Goal: Task Accomplishment & Management: Manage account settings

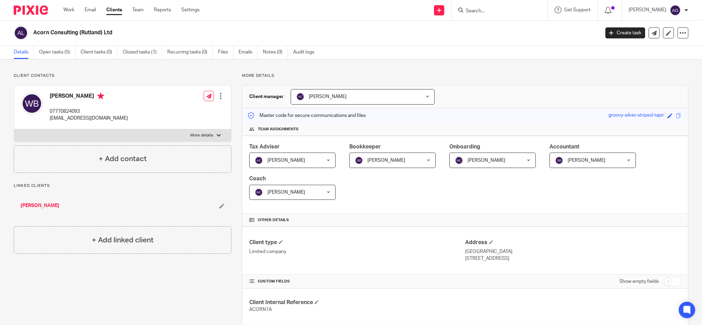
click at [509, 8] on input "Search" at bounding box center [496, 11] width 62 height 6
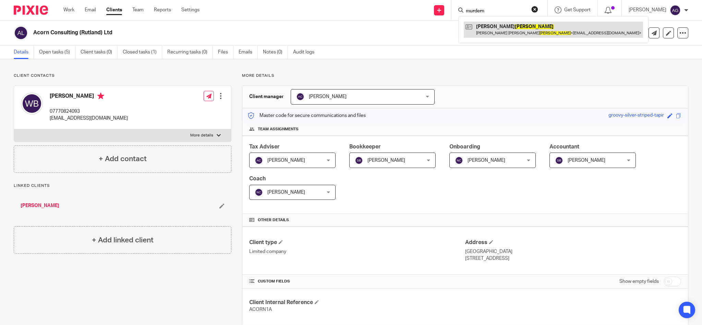
type input "murdern"
click at [513, 29] on link at bounding box center [552, 30] width 179 height 16
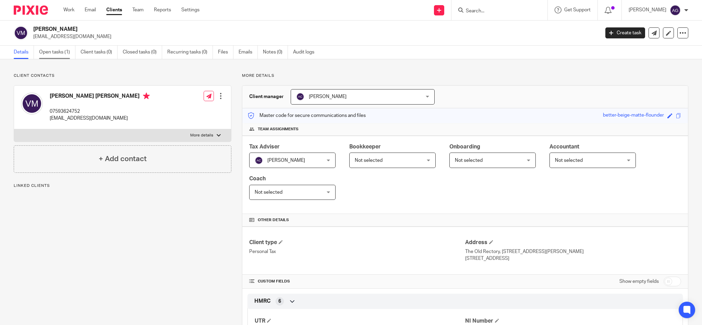
click at [61, 53] on link "Open tasks (1)" at bounding box center [57, 52] width 36 height 13
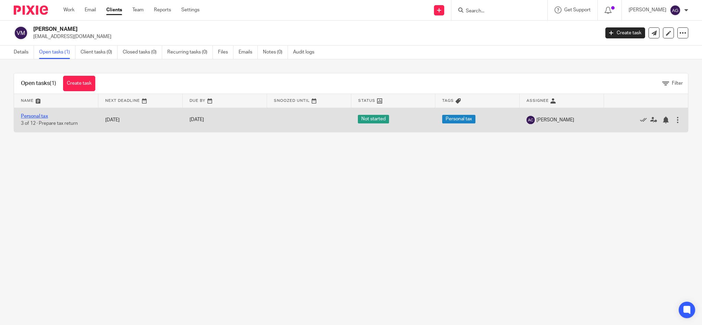
click at [39, 115] on link "Personal tax" at bounding box center [34, 116] width 27 height 5
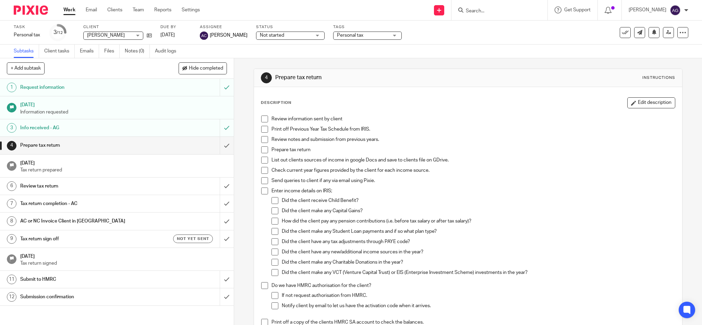
click at [489, 12] on input "Search" at bounding box center [496, 11] width 62 height 6
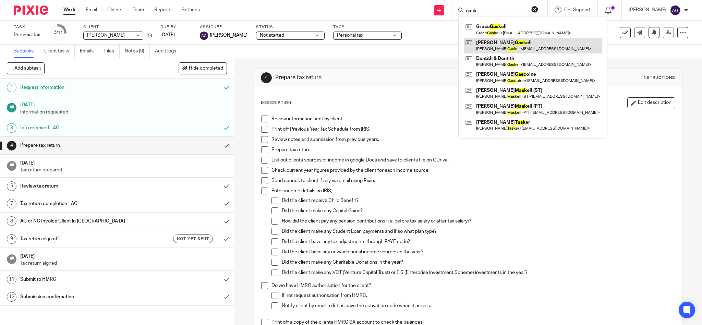
type input "gask"
click at [504, 48] on link at bounding box center [532, 46] width 138 height 16
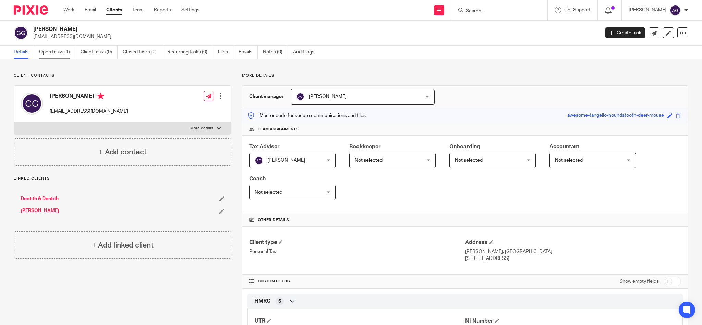
click at [63, 52] on link "Open tasks (1)" at bounding box center [57, 52] width 36 height 13
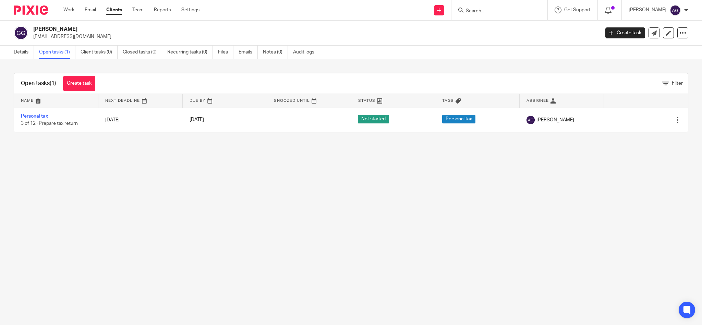
click at [491, 8] on input "Search" at bounding box center [496, 11] width 62 height 6
click at [493, 9] on input "Search" at bounding box center [496, 11] width 62 height 6
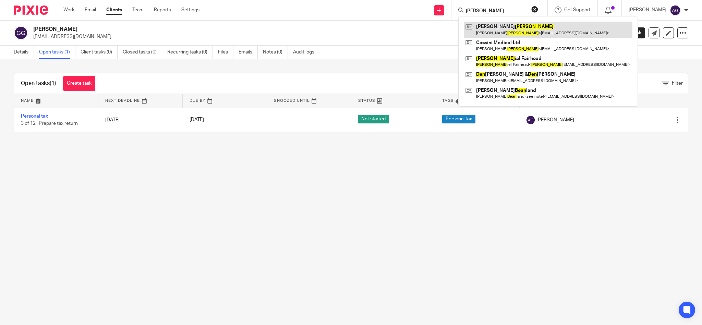
type input "dean"
click at [491, 29] on link at bounding box center [547, 30] width 169 height 16
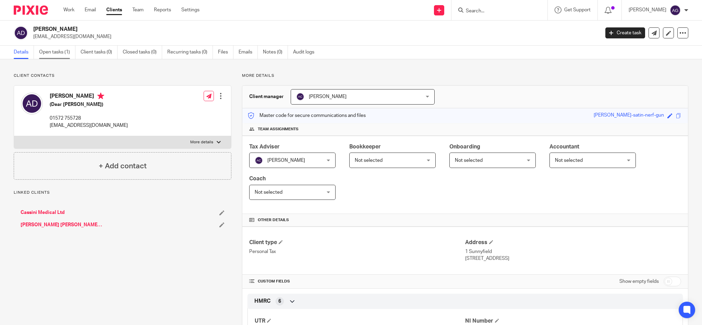
click at [56, 51] on link "Open tasks (1)" at bounding box center [57, 52] width 36 height 13
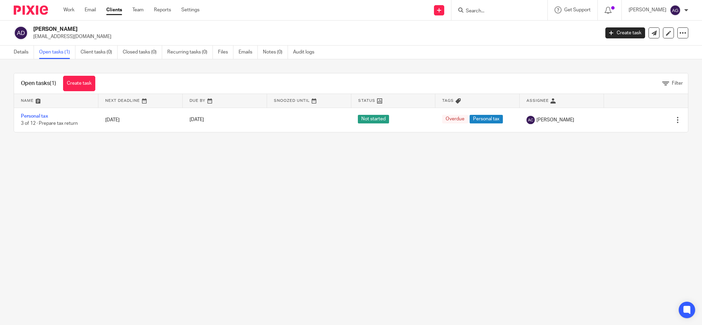
click at [485, 8] on form at bounding box center [501, 10] width 73 height 9
click at [495, 14] on input "Search" at bounding box center [496, 11] width 62 height 6
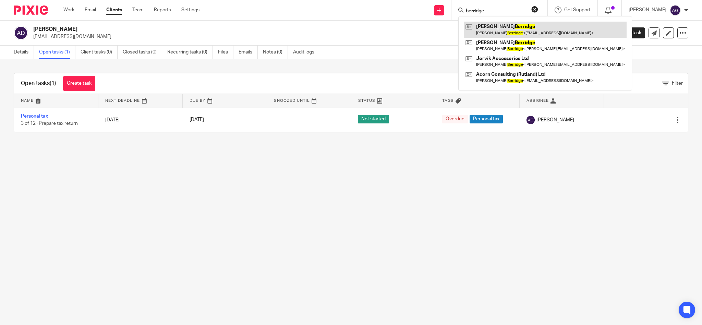
type input "berridge"
click at [515, 32] on link at bounding box center [544, 30] width 163 height 16
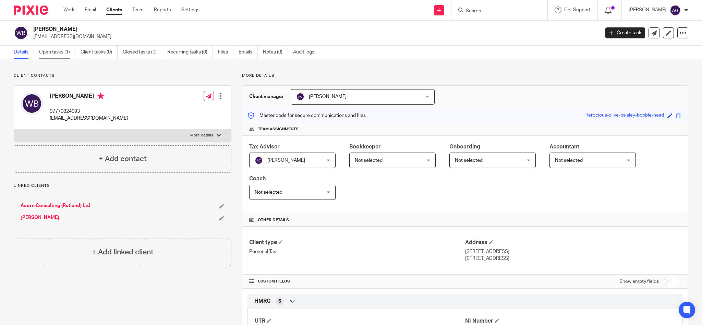
click at [64, 50] on link "Open tasks (1)" at bounding box center [57, 52] width 36 height 13
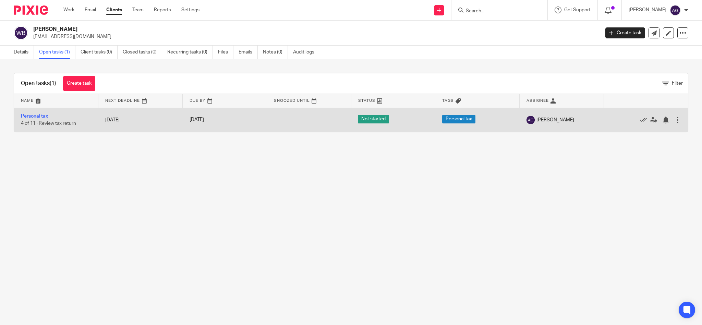
click at [37, 115] on link "Personal tax" at bounding box center [34, 116] width 27 height 5
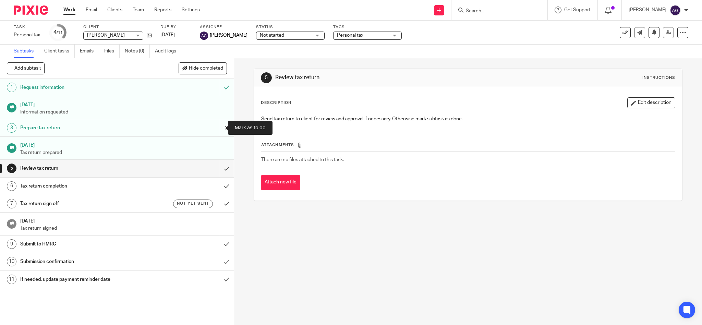
click at [217, 129] on input "submit" at bounding box center [117, 127] width 234 height 17
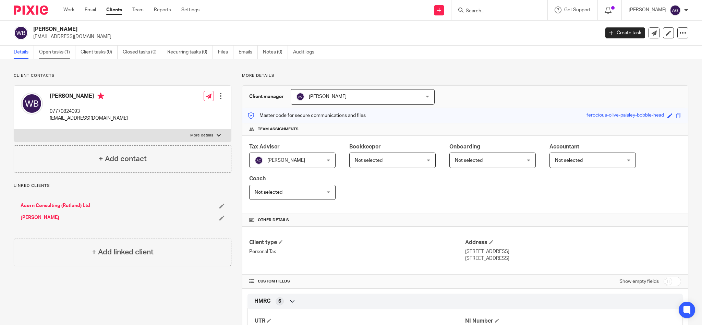
click at [52, 52] on link "Open tasks (1)" at bounding box center [57, 52] width 36 height 13
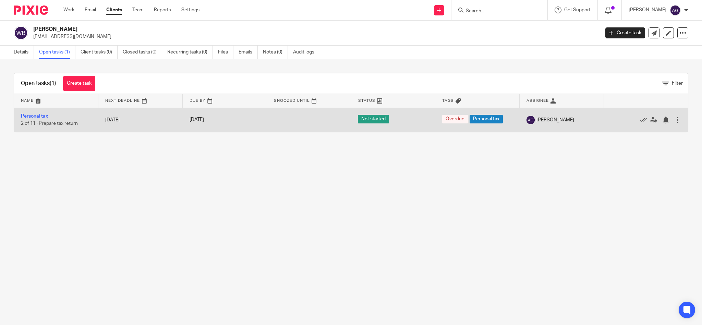
click at [674, 120] on div at bounding box center [677, 119] width 7 height 7
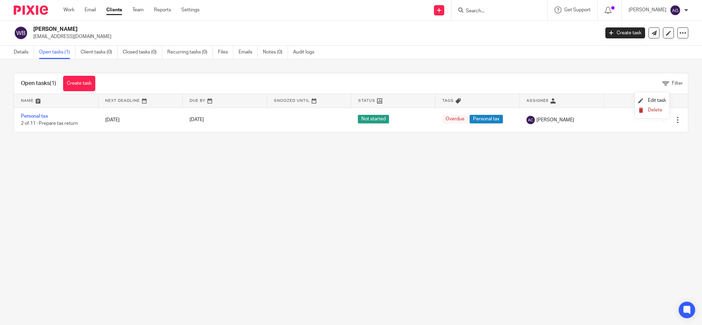
click at [657, 111] on span "Delete" at bounding box center [654, 110] width 14 height 5
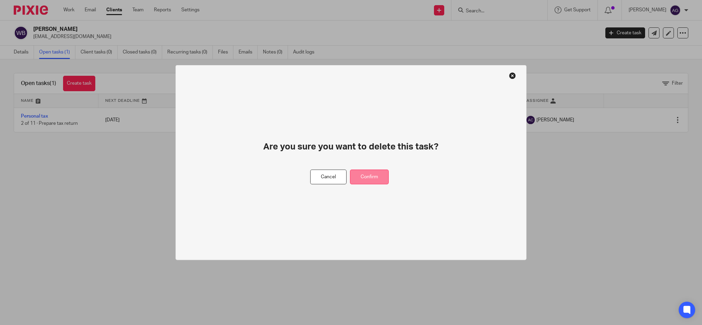
click at [366, 178] on button "Confirm" at bounding box center [369, 177] width 39 height 15
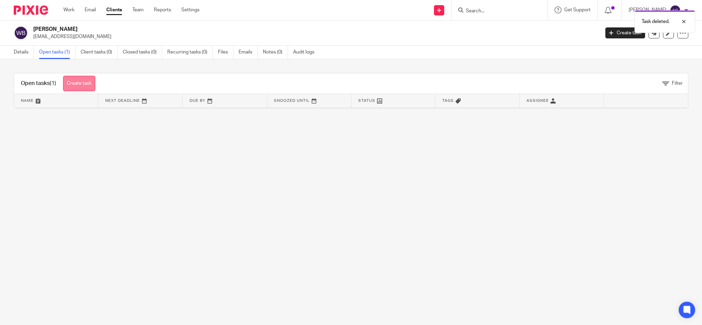
click at [74, 84] on link "Create task" at bounding box center [79, 83] width 32 height 15
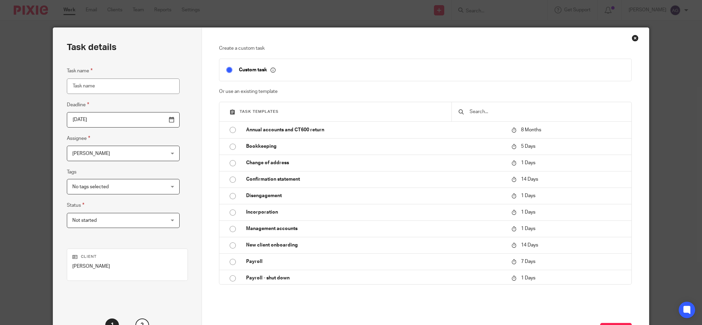
click at [92, 153] on span "[PERSON_NAME]" at bounding box center [115, 153] width 86 height 14
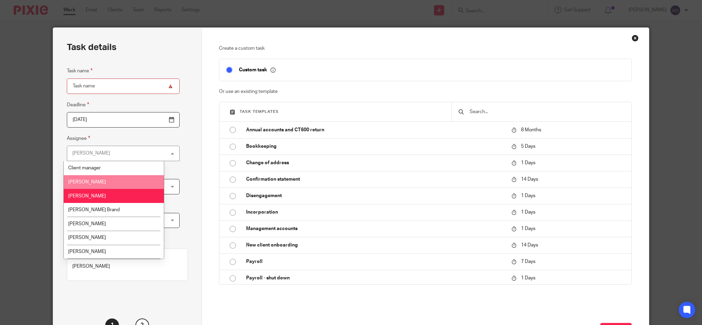
click at [90, 177] on li "[PERSON_NAME]" at bounding box center [114, 182] width 100 height 14
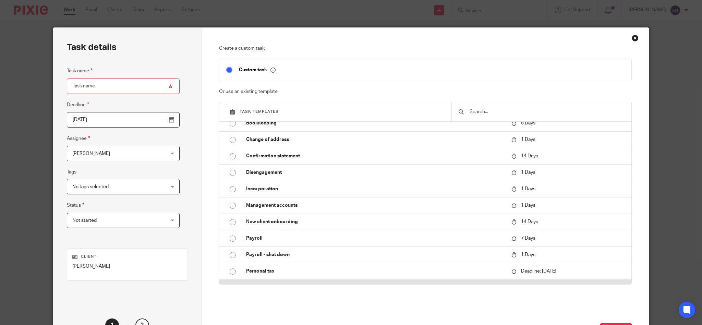
scroll to position [46, 0]
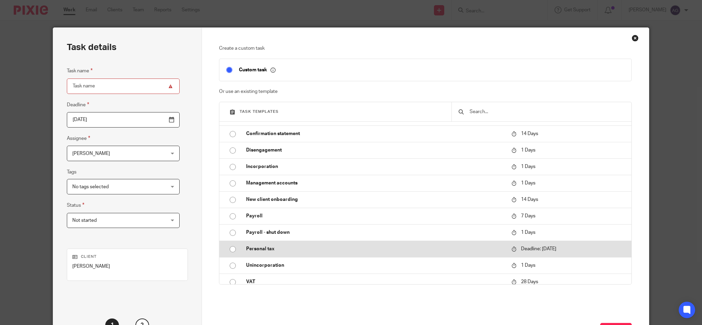
click at [253, 250] on p "Personal tax" at bounding box center [375, 248] width 258 height 7
type input "[DATE]"
type input "Personal tax"
checkbox input "false"
radio input "true"
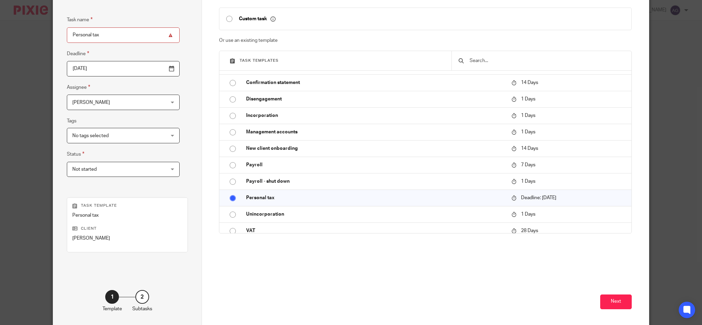
scroll to position [80, 0]
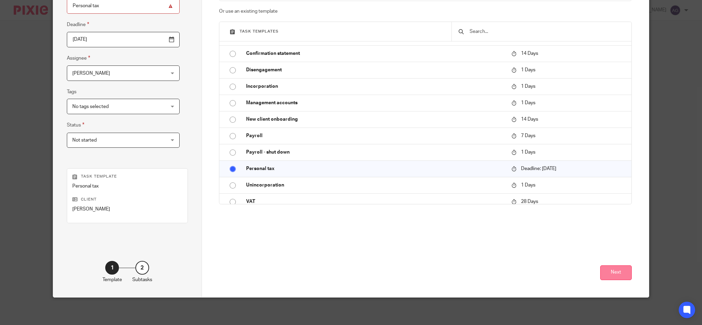
click at [621, 269] on button "Next" at bounding box center [616, 272] width 32 height 15
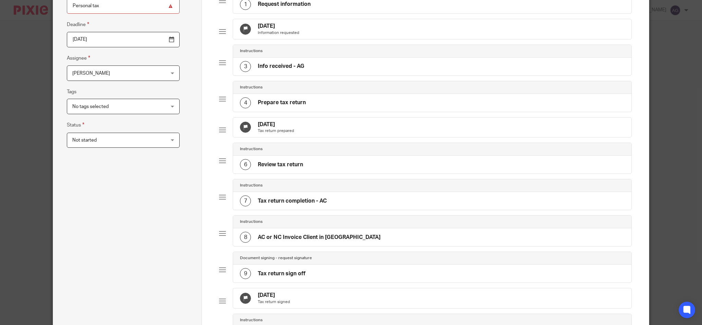
scroll to position [262, 0]
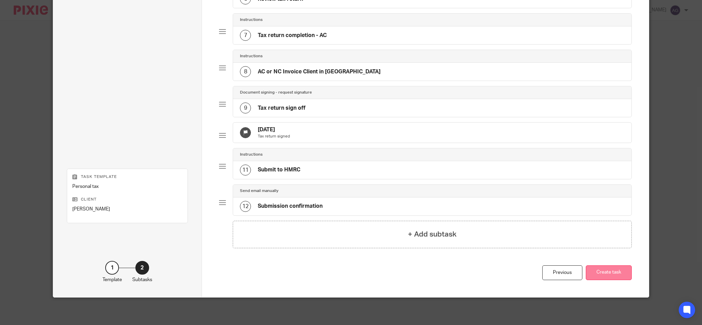
click at [617, 274] on button "Create task" at bounding box center [608, 272] width 46 height 15
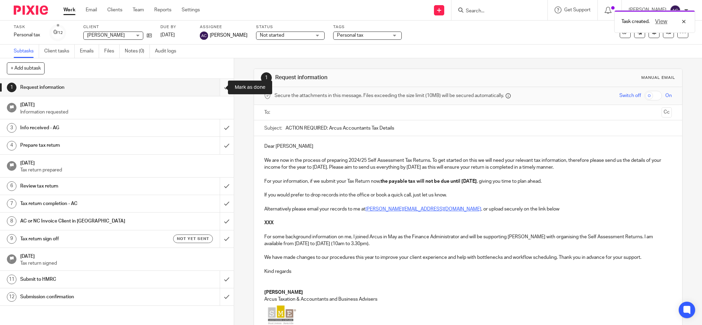
click at [218, 89] on input "submit" at bounding box center [117, 87] width 234 height 17
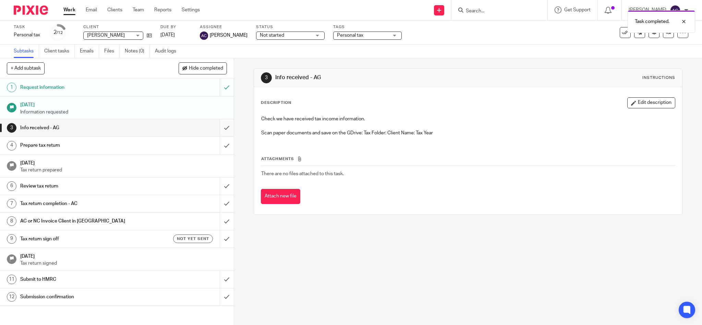
click at [216, 129] on input "submit" at bounding box center [117, 127] width 234 height 17
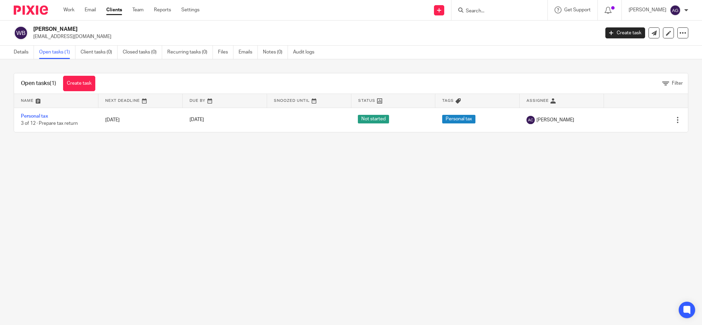
click at [488, 13] on input "Search" at bounding box center [496, 11] width 62 height 6
type input "brind"
click at [517, 24] on link at bounding box center [505, 27] width 85 height 10
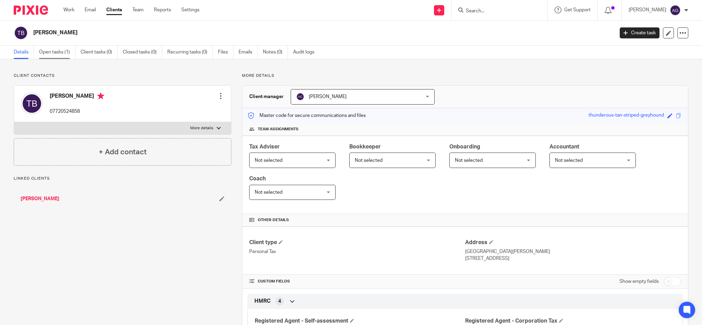
click at [51, 53] on link "Open tasks (1)" at bounding box center [57, 52] width 36 height 13
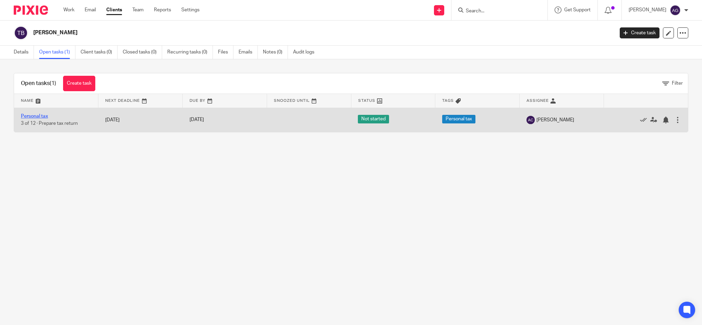
click at [36, 115] on link "Personal tax" at bounding box center [34, 116] width 27 height 5
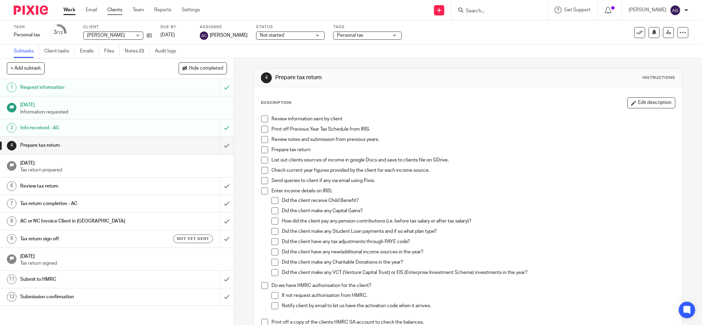
click at [116, 11] on link "Clients" at bounding box center [114, 10] width 15 height 7
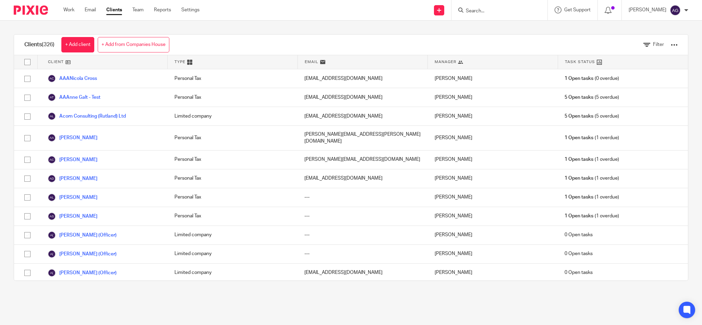
click at [504, 12] on input "Search" at bounding box center [496, 11] width 62 height 6
type input "owlk"
click at [514, 35] on link at bounding box center [521, 30] width 116 height 16
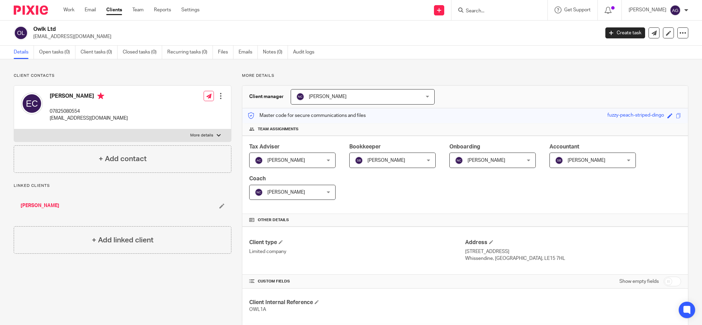
click at [510, 14] on div at bounding box center [499, 10] width 96 height 20
click at [506, 11] on input "Search" at bounding box center [496, 11] width 62 height 6
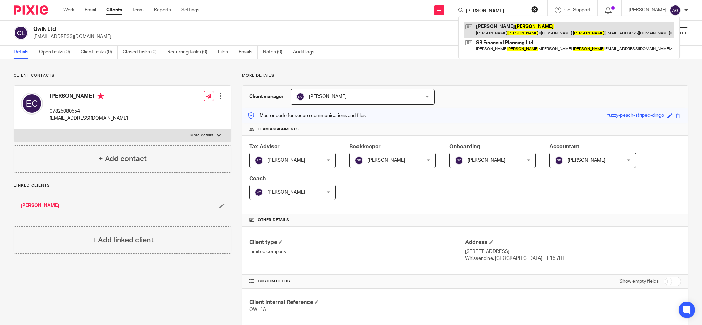
type input "blanchard"
click at [511, 35] on link at bounding box center [568, 30] width 210 height 16
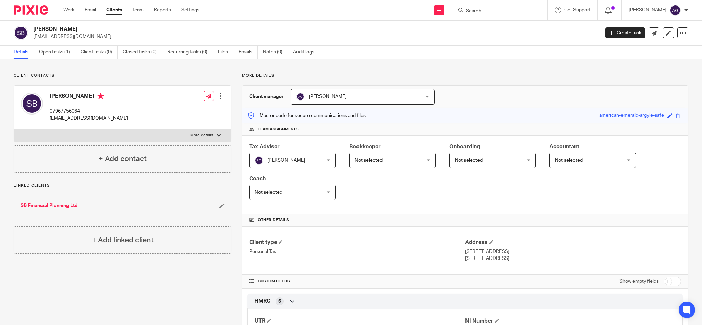
click at [502, 11] on input "Search" at bounding box center [496, 11] width 62 height 6
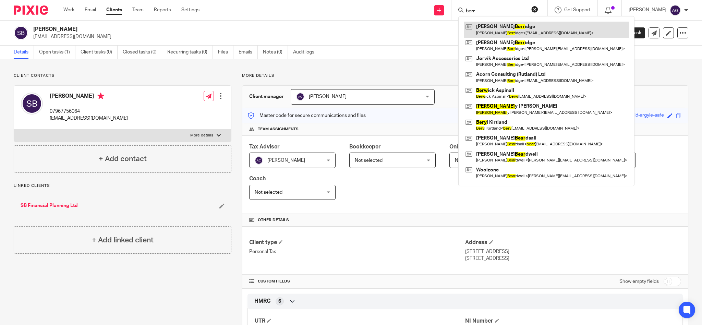
type input "berr"
click at [512, 31] on link at bounding box center [545, 30] width 165 height 16
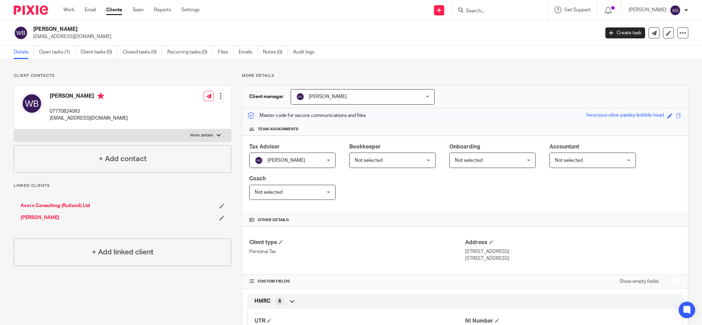
click at [491, 12] on input "Search" at bounding box center [496, 11] width 62 height 6
type input "fish"
click at [507, 27] on link at bounding box center [522, 30] width 118 height 16
click at [496, 11] on input "Search" at bounding box center [496, 11] width 62 height 6
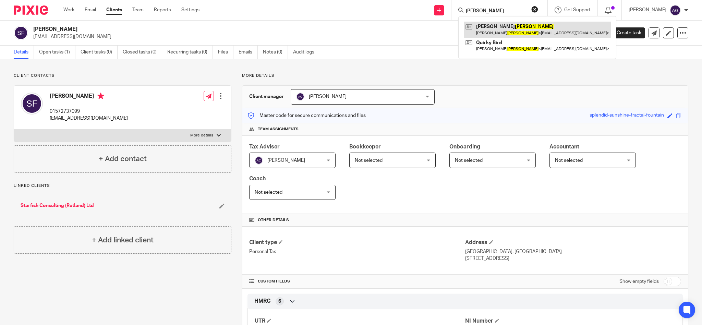
type input "shelton"
click at [490, 27] on link at bounding box center [536, 30] width 147 height 16
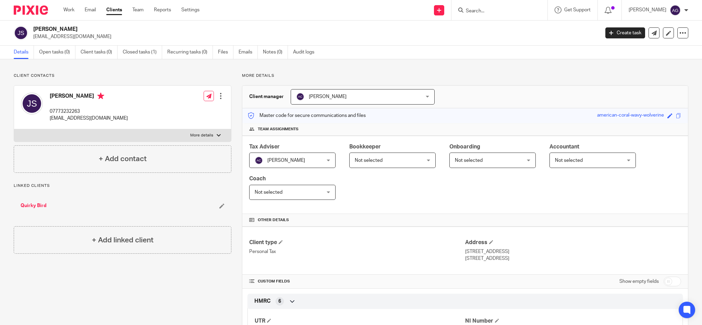
click at [522, 11] on input "Search" at bounding box center [496, 11] width 62 height 6
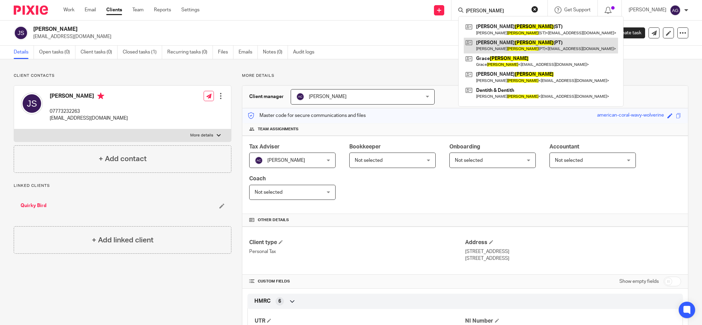
type input "maskell"
click at [520, 49] on link at bounding box center [540, 46] width 154 height 16
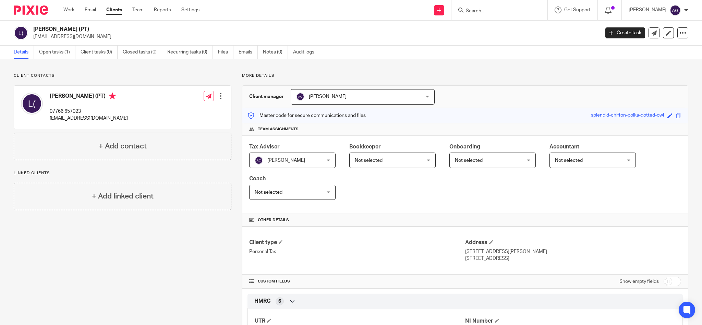
drag, startPoint x: 502, startPoint y: 4, endPoint x: 502, endPoint y: 9, distance: 4.1
click at [502, 5] on div at bounding box center [499, 10] width 96 height 20
click at [502, 11] on input "Search" at bounding box center [496, 11] width 62 height 6
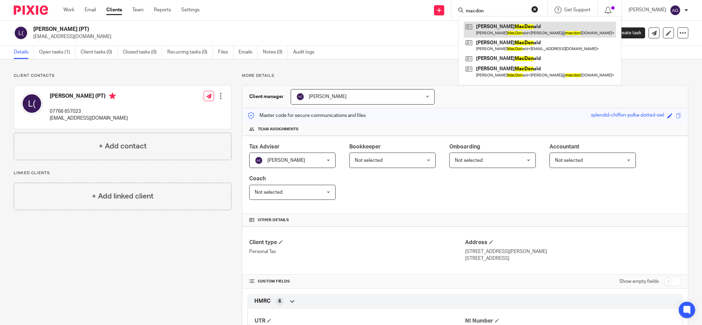
type input "macdon"
click at [513, 29] on link at bounding box center [539, 30] width 152 height 16
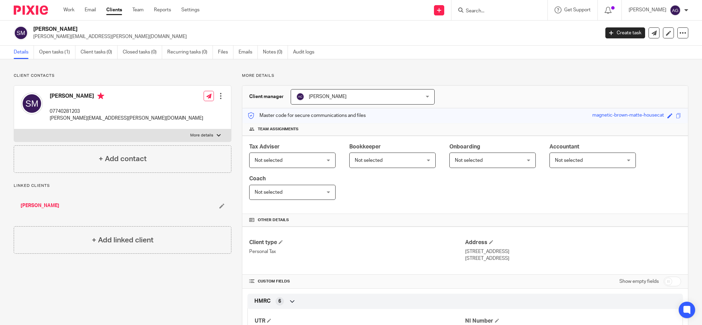
click at [506, 8] on input "Search" at bounding box center [496, 11] width 62 height 6
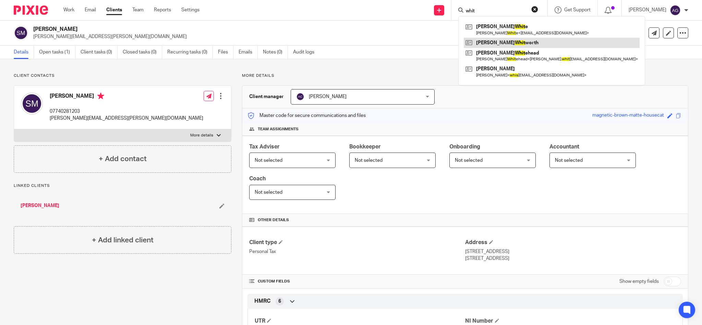
type input "whit"
click at [509, 41] on link at bounding box center [551, 43] width 176 height 10
